Goal: Task Accomplishment & Management: Use online tool/utility

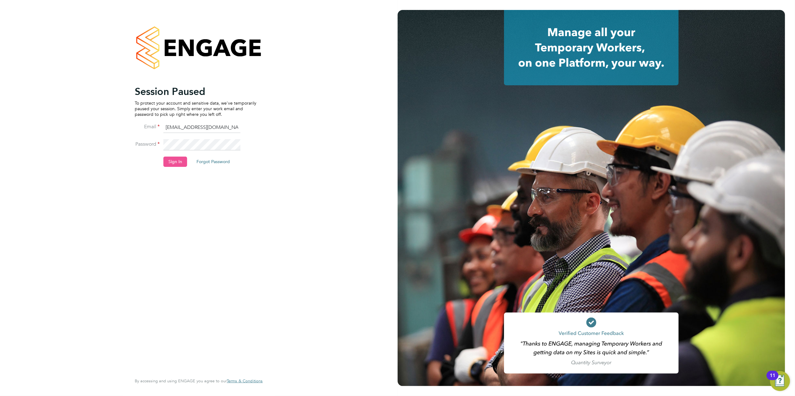
click at [177, 165] on button "Sign In" at bounding box center [175, 162] width 24 height 10
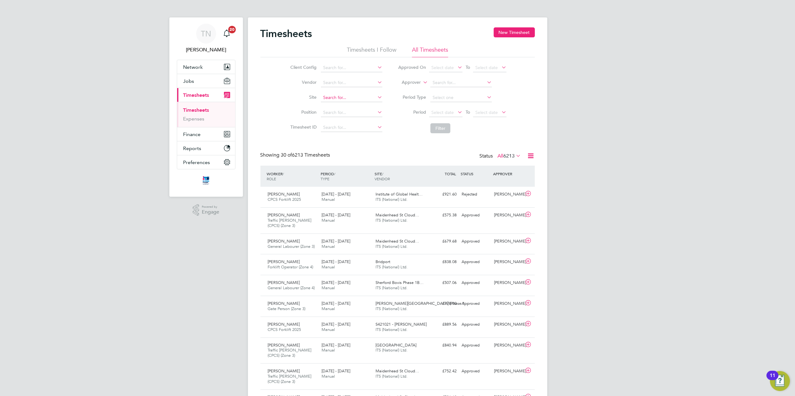
click at [339, 96] on input at bounding box center [351, 98] width 61 height 9
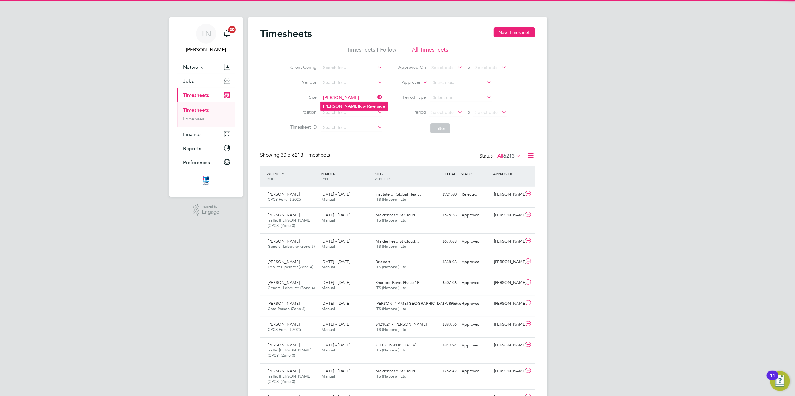
click at [341, 107] on li "Drake low Riverside" at bounding box center [353, 106] width 67 height 8
type input "Drakelow Riverside"
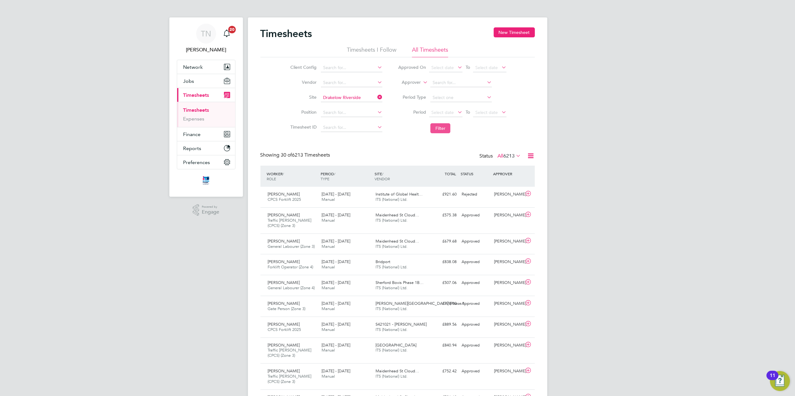
click at [443, 128] on button "Filter" at bounding box center [440, 128] width 20 height 10
click at [335, 99] on input at bounding box center [351, 98] width 61 height 9
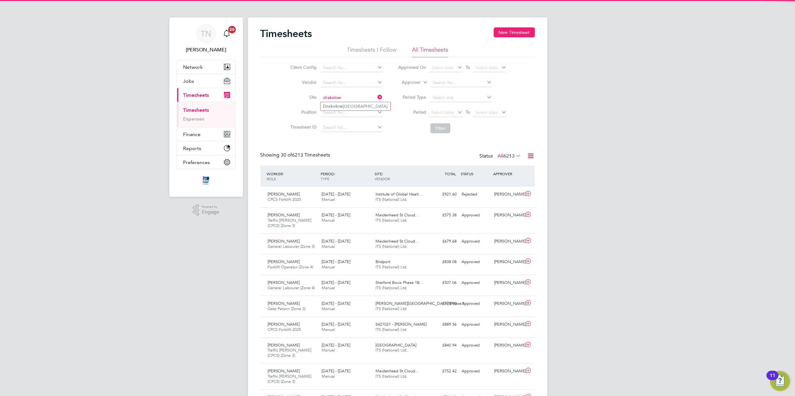
click at [337, 101] on input "drakelow" at bounding box center [351, 98] width 61 height 9
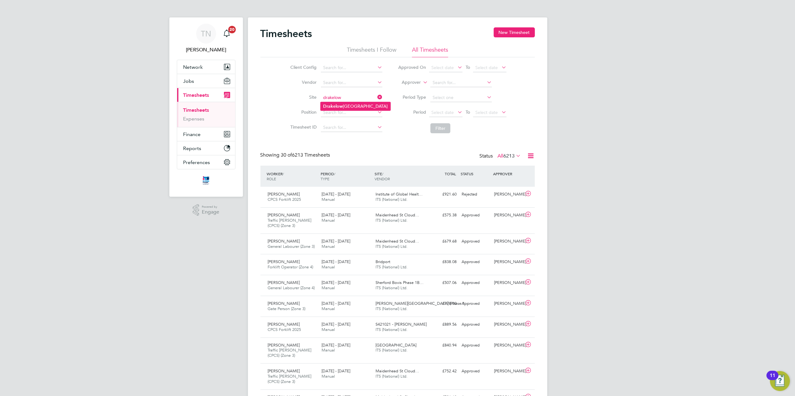
click at [344, 104] on li "Drakelow Riverside" at bounding box center [355, 106] width 70 height 8
type input "Drakelow Riverside"
click at [439, 130] on button "Filter" at bounding box center [440, 128] width 20 height 10
click at [349, 97] on input at bounding box center [351, 98] width 61 height 9
click at [349, 106] on li "Drakelow Riverside" at bounding box center [355, 106] width 70 height 8
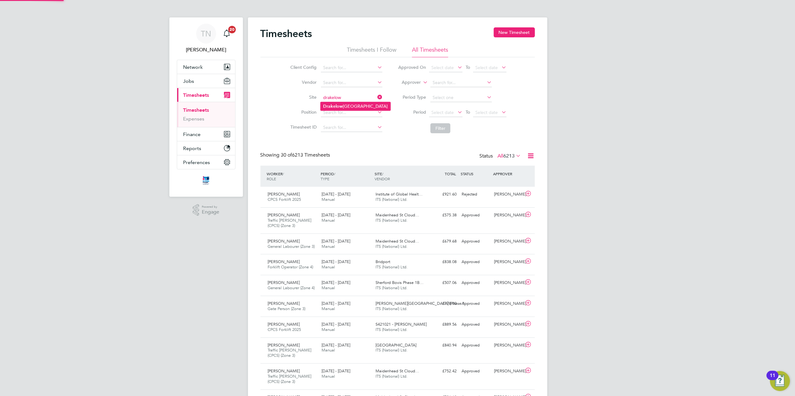
type input "Drakelow Riverside"
click at [437, 131] on button "Filter" at bounding box center [440, 128] width 20 height 10
